Goal: Task Accomplishment & Management: Complete application form

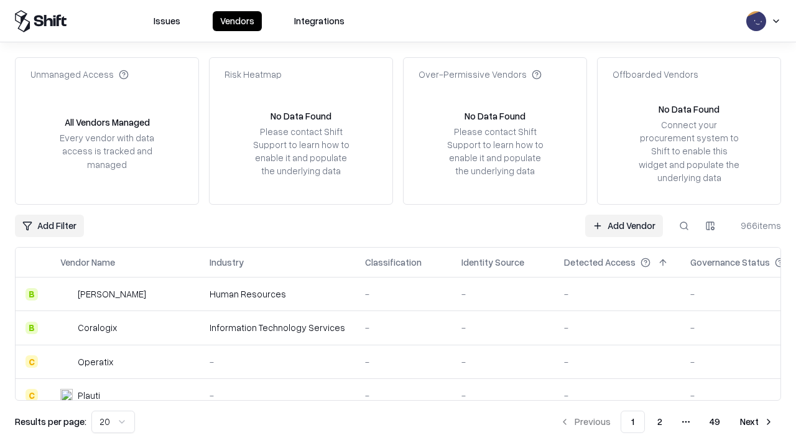
click at [624, 225] on link "Add Vendor" at bounding box center [624, 226] width 78 height 22
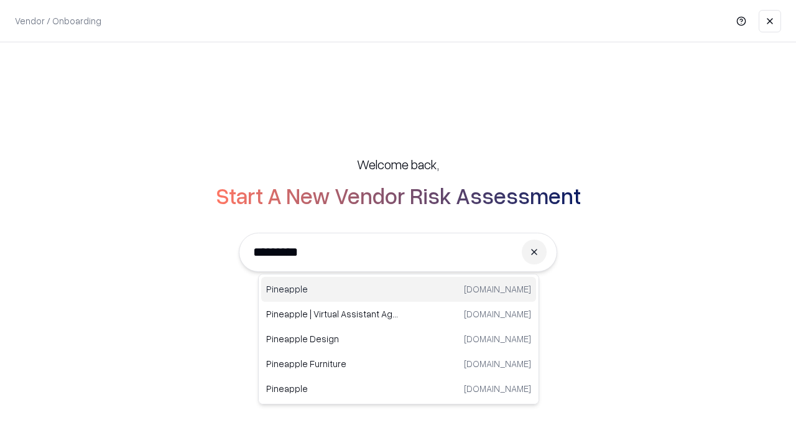
click at [399, 289] on div "Pineapple [DOMAIN_NAME]" at bounding box center [398, 289] width 275 height 25
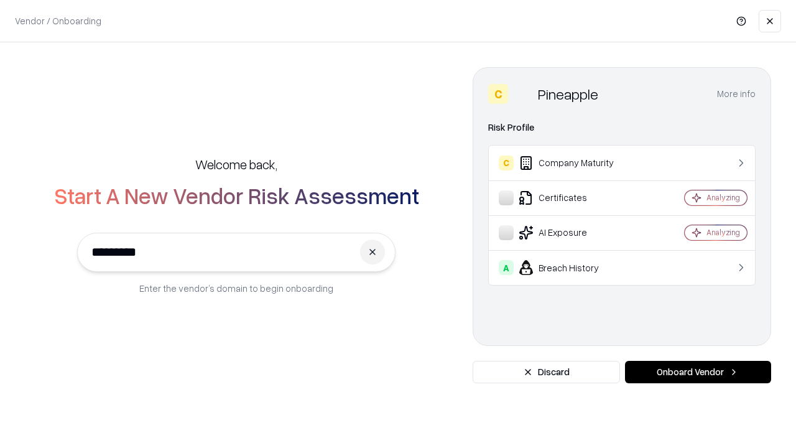
type input "*********"
click at [698, 372] on button "Onboard Vendor" at bounding box center [698, 372] width 146 height 22
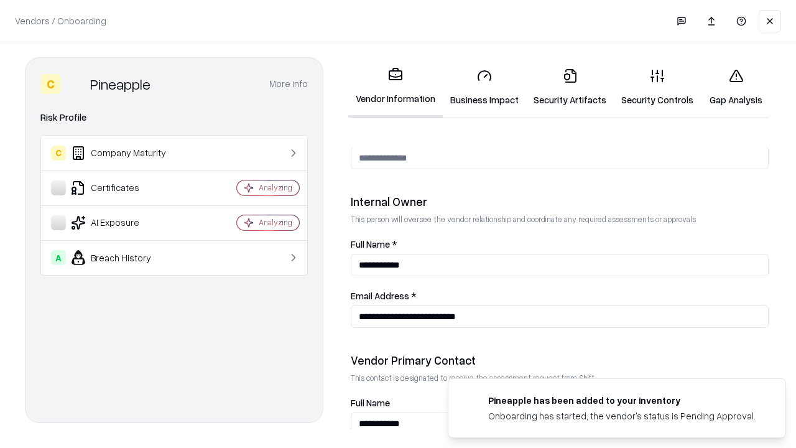
scroll to position [644, 0]
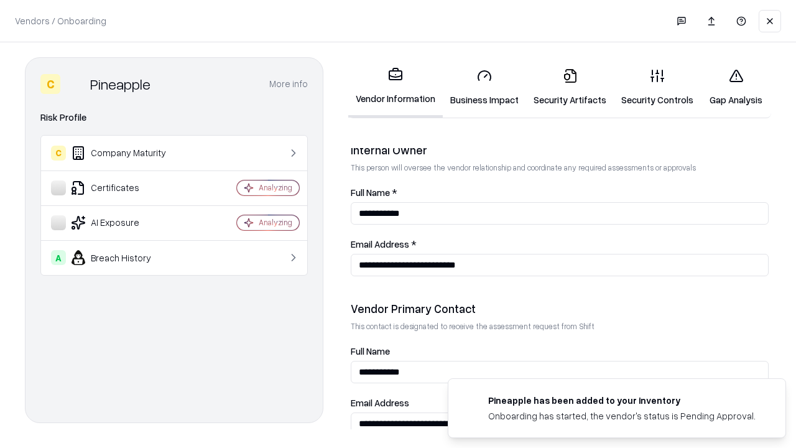
click at [485, 87] on link "Business Impact" at bounding box center [484, 87] width 83 height 58
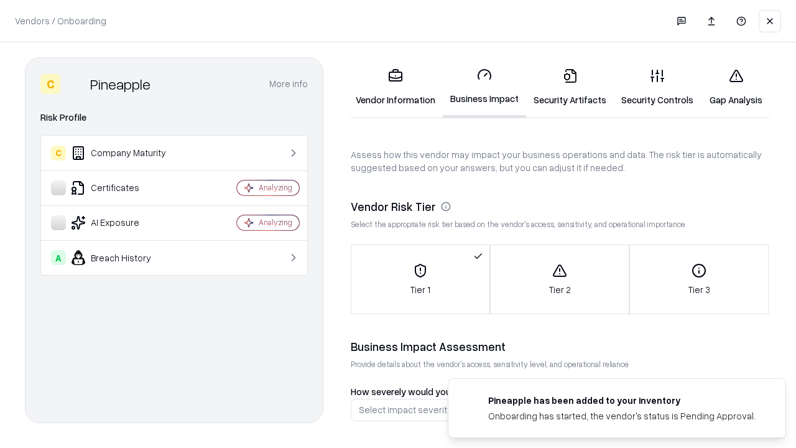
click at [570, 87] on link "Security Artifacts" at bounding box center [570, 87] width 88 height 58
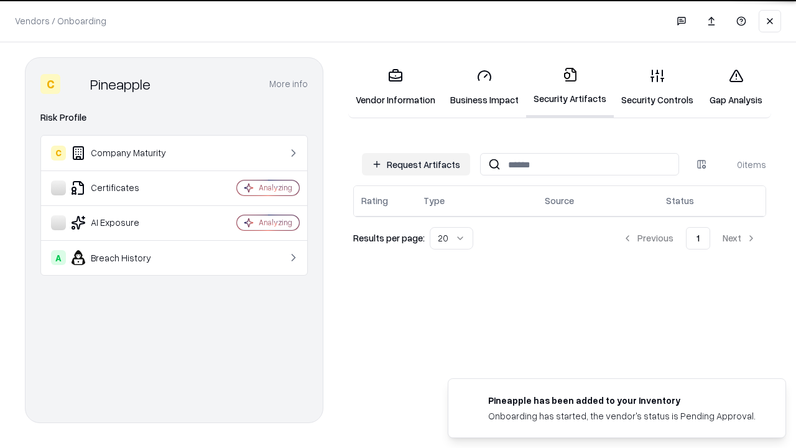
click at [416, 163] on button "Request Artifacts" at bounding box center [416, 164] width 108 height 22
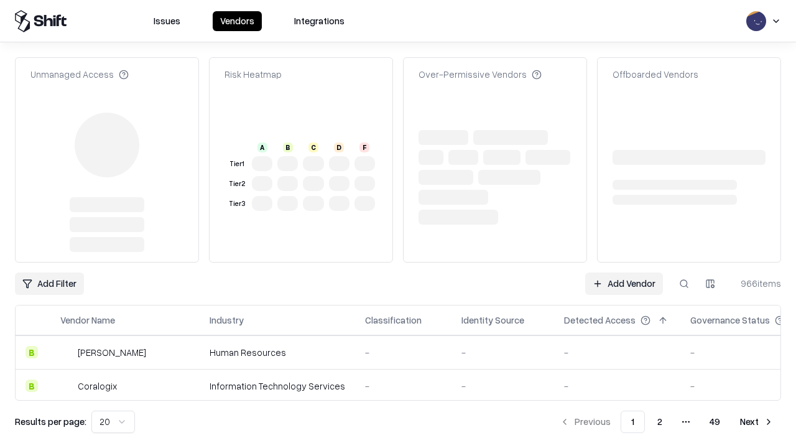
click at [624, 272] on link "Add Vendor" at bounding box center [624, 283] width 78 height 22
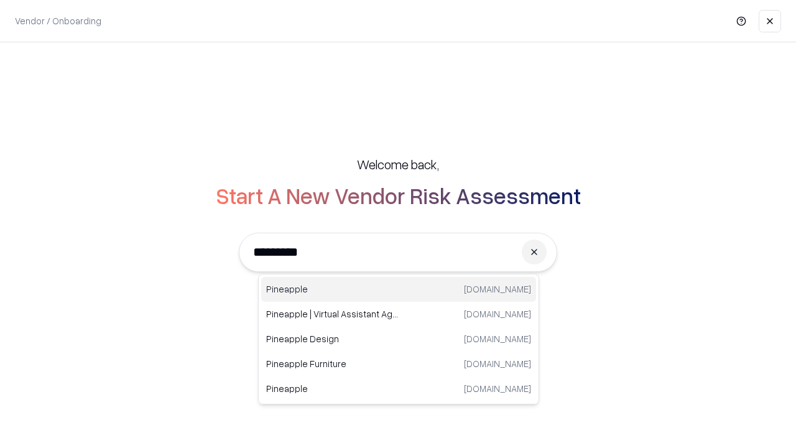
click at [399, 289] on div "Pineapple [DOMAIN_NAME]" at bounding box center [398, 289] width 275 height 25
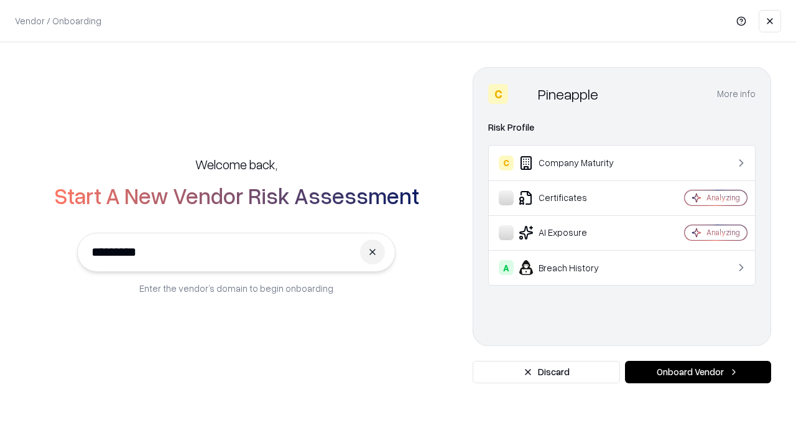
type input "*********"
click at [698, 372] on button "Onboard Vendor" at bounding box center [698, 372] width 146 height 22
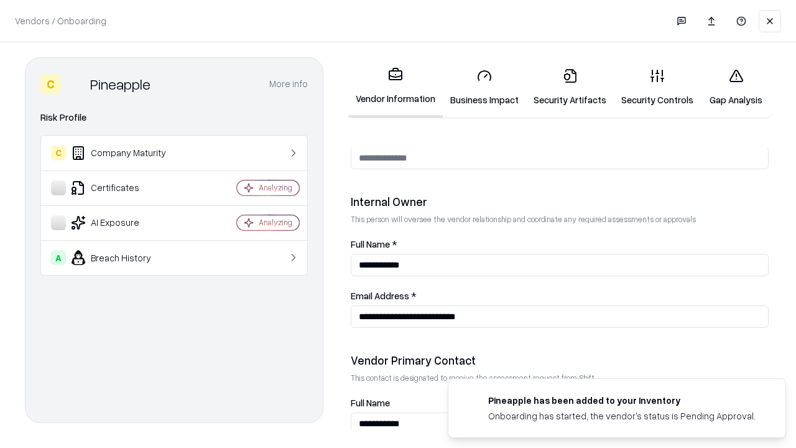
scroll to position [644, 0]
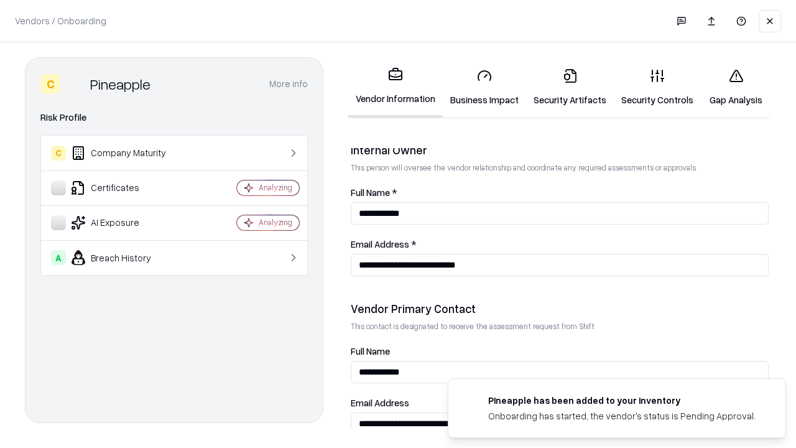
click at [736, 87] on link "Gap Analysis" at bounding box center [736, 87] width 70 height 58
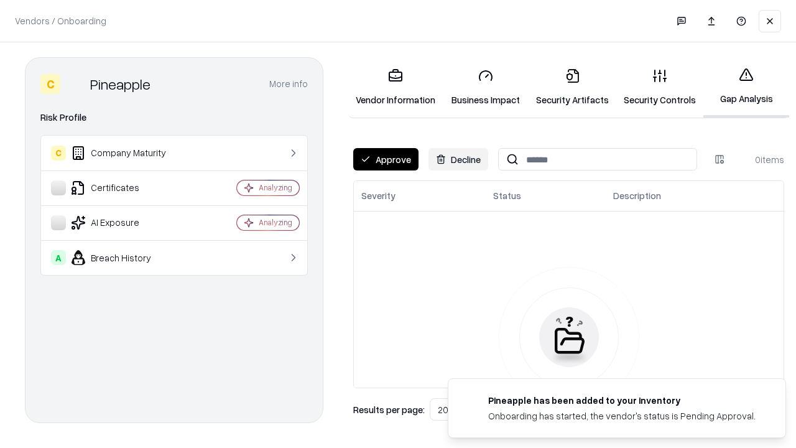
click at [386, 159] on button "Approve" at bounding box center [385, 159] width 65 height 22
